Goal: Information Seeking & Learning: Learn about a topic

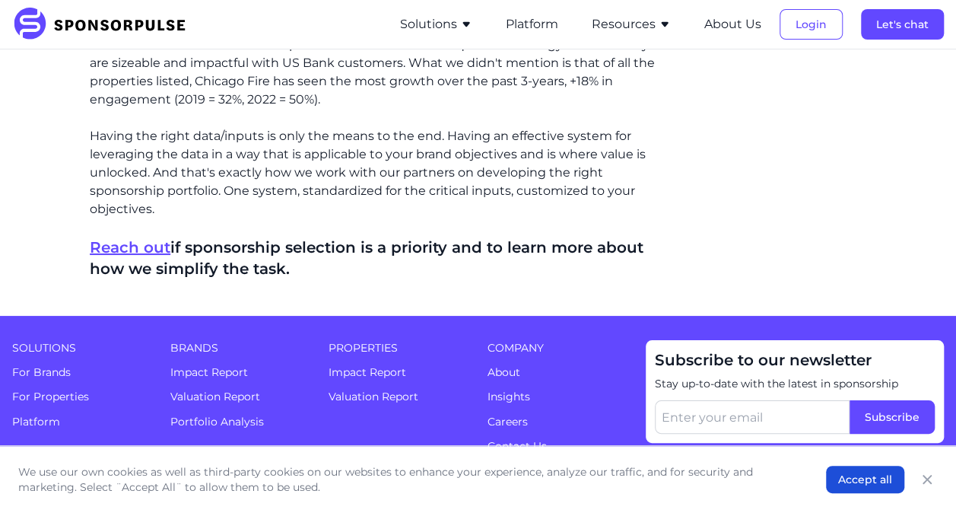
scroll to position [5669, 0]
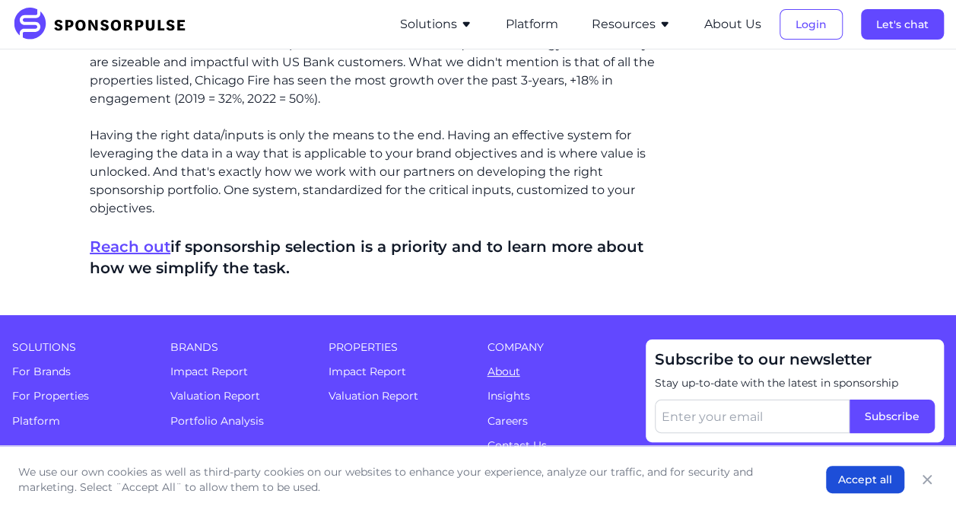
click at [513, 364] on link "About" at bounding box center [504, 371] width 33 height 14
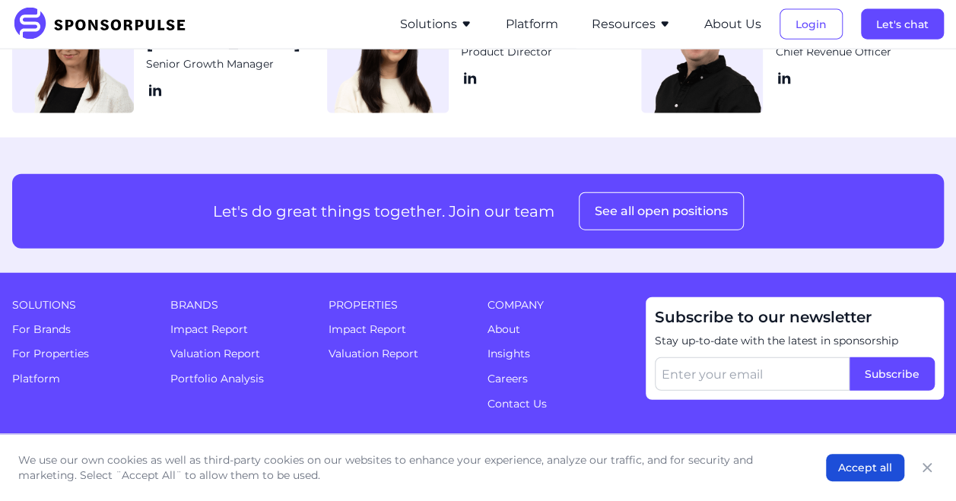
scroll to position [1773, 0]
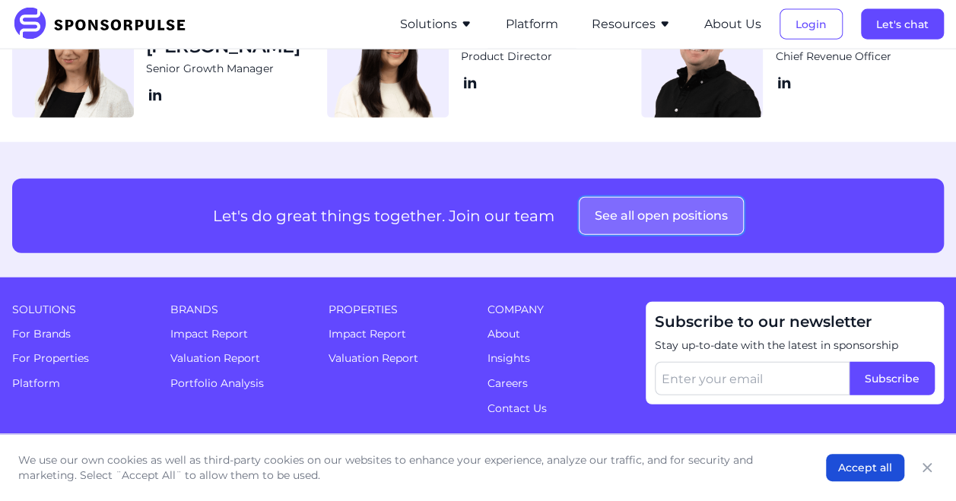
click at [635, 218] on button "See all open positions" at bounding box center [661, 216] width 165 height 38
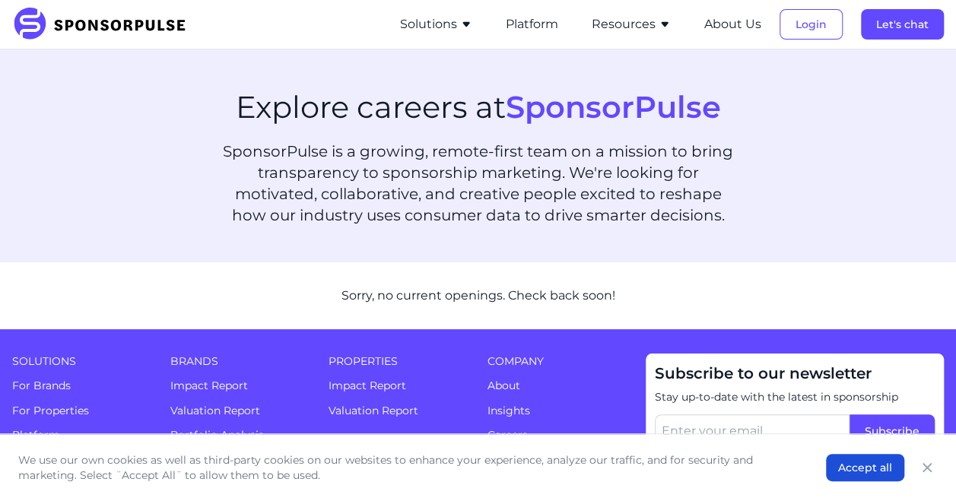
click at [661, 26] on icon "button" at bounding box center [665, 24] width 12 height 12
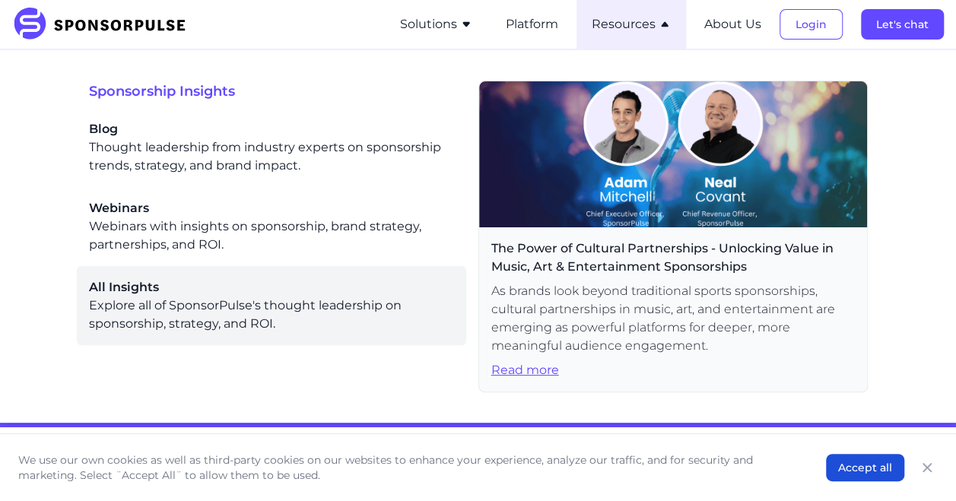
scroll to position [88, 0]
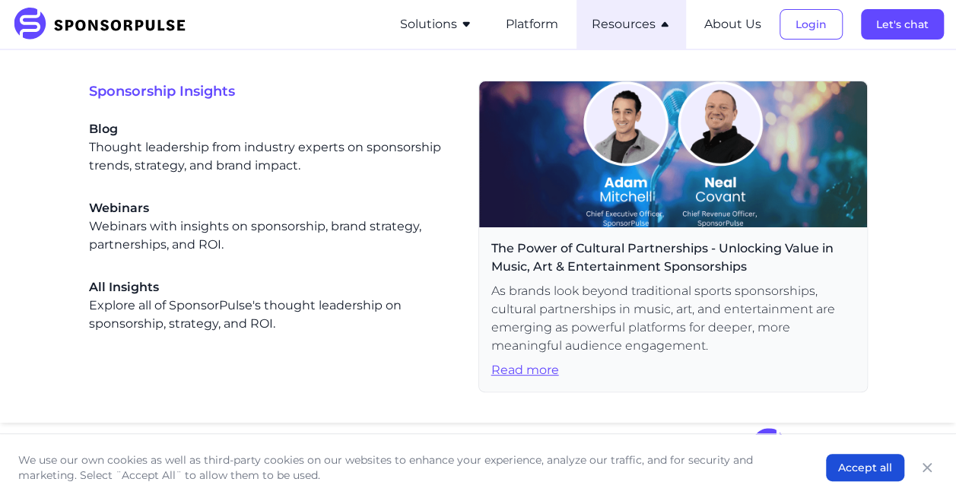
click at [541, 368] on span "Read more" at bounding box center [674, 370] width 364 height 18
